Goal: Book appointment/travel/reservation

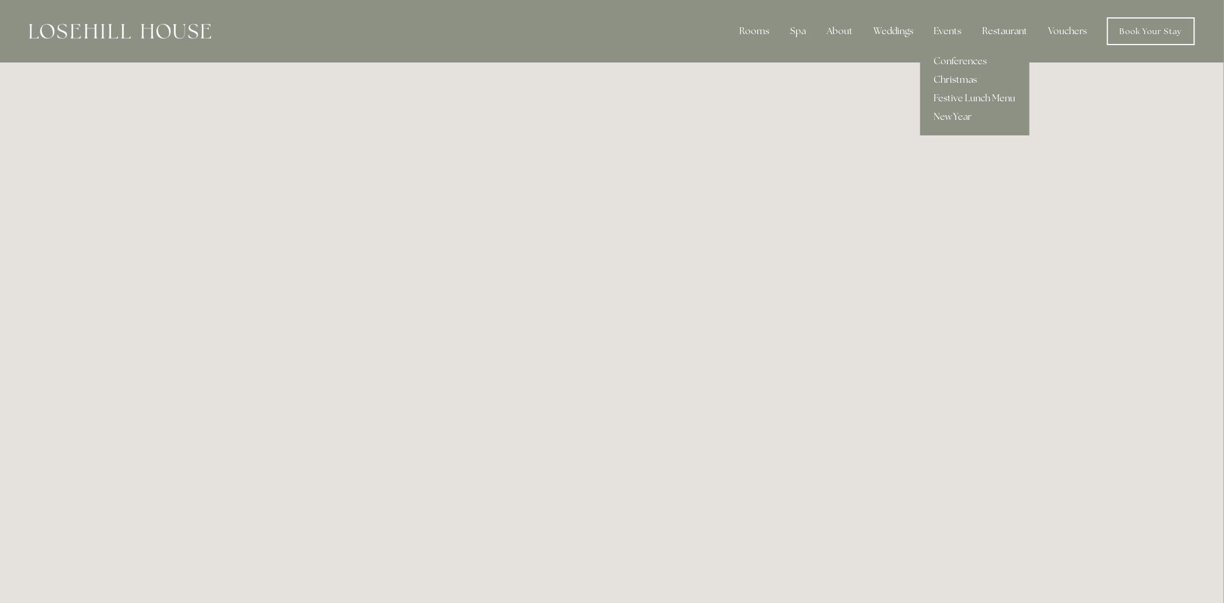
click at [956, 79] on link "Christmas" at bounding box center [974, 80] width 109 height 19
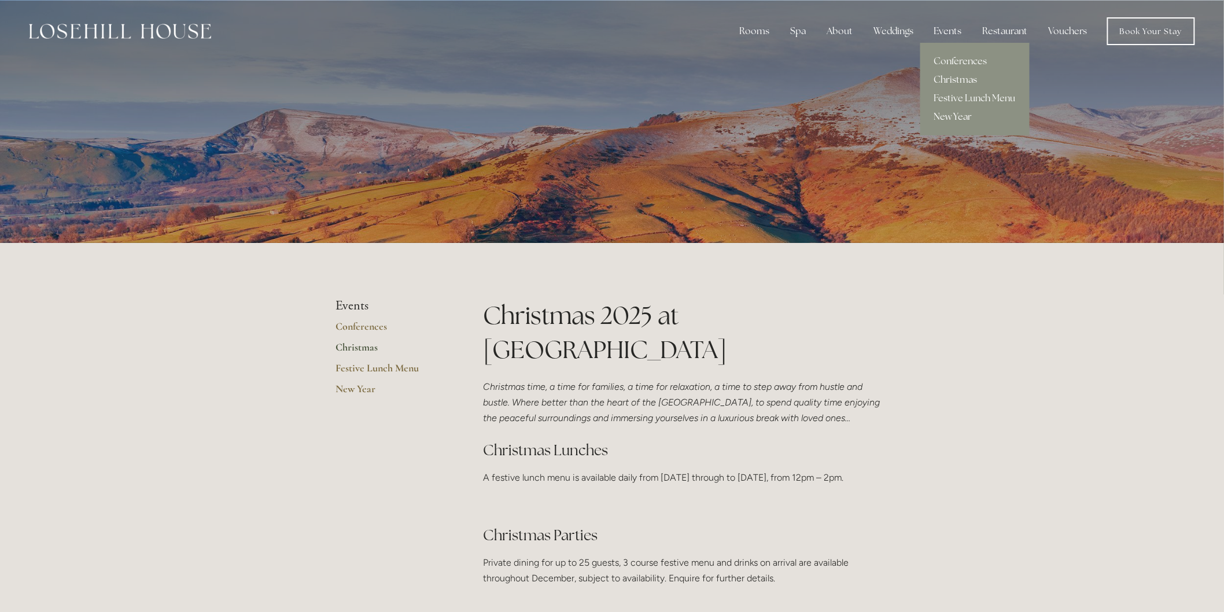
click at [948, 117] on link "New Year" at bounding box center [974, 117] width 109 height 19
